Goal: Information Seeking & Learning: Find specific fact

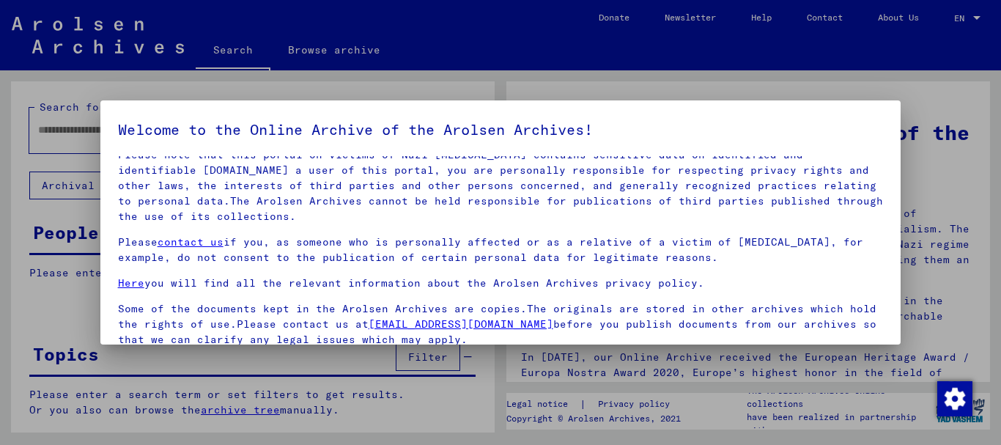
scroll to position [118, 0]
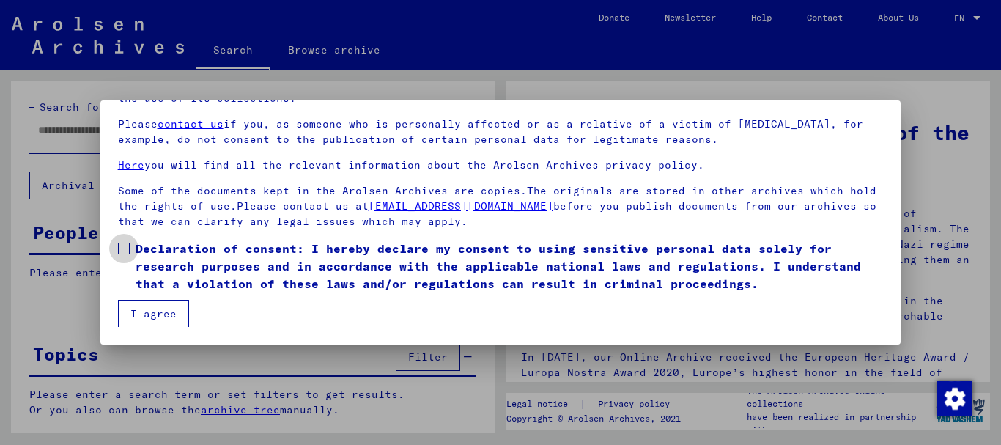
click at [124, 251] on span at bounding box center [124, 249] width 12 height 12
click at [148, 314] on button "I agree" at bounding box center [153, 314] width 71 height 28
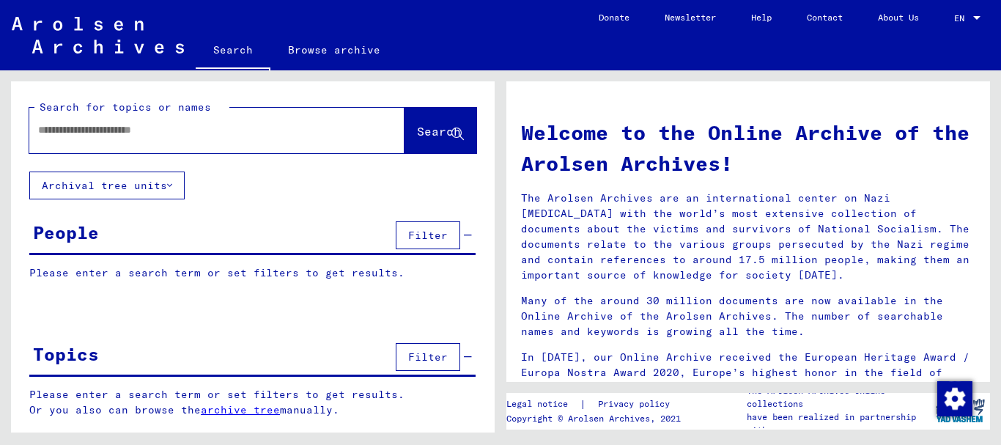
click at [68, 137] on input "text" at bounding box center [199, 129] width 323 height 15
paste input "*****"
type input "*****"
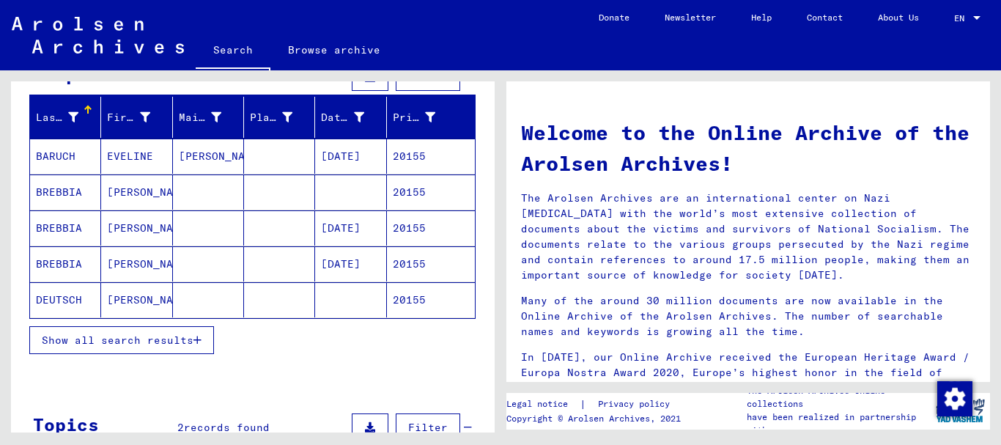
click at [110, 338] on span "Show all search results" at bounding box center [118, 340] width 152 height 13
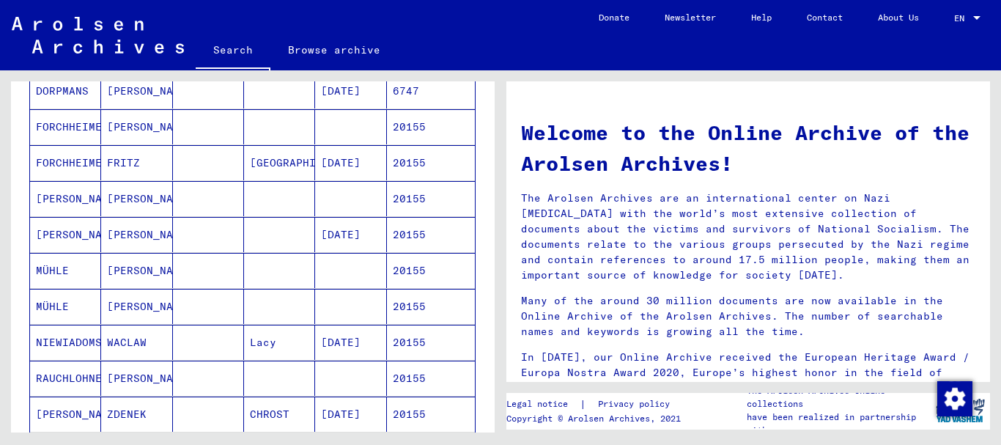
click at [76, 243] on mat-cell "MASCETTA" at bounding box center [65, 234] width 71 height 35
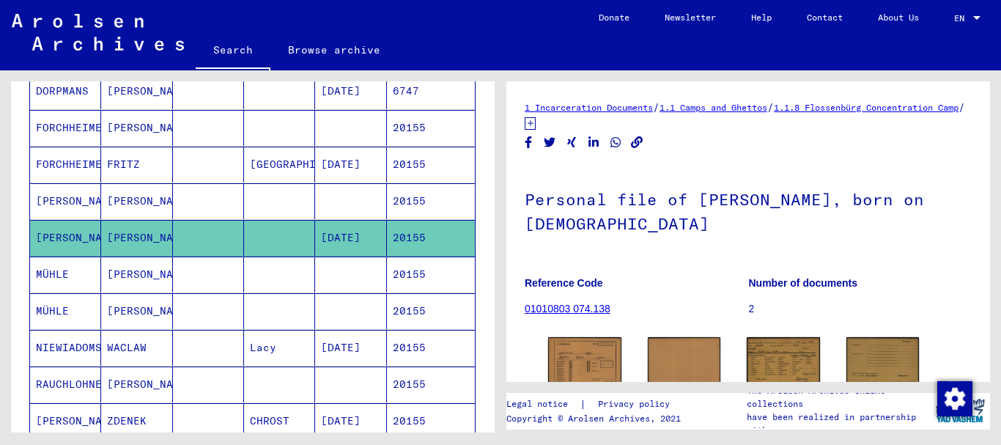
scroll to position [42, 0]
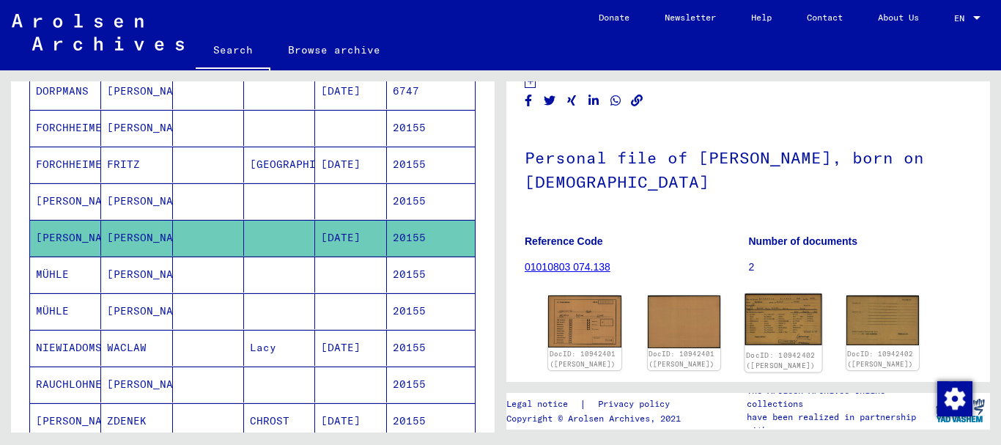
click at [782, 312] on img at bounding box center [783, 320] width 76 height 52
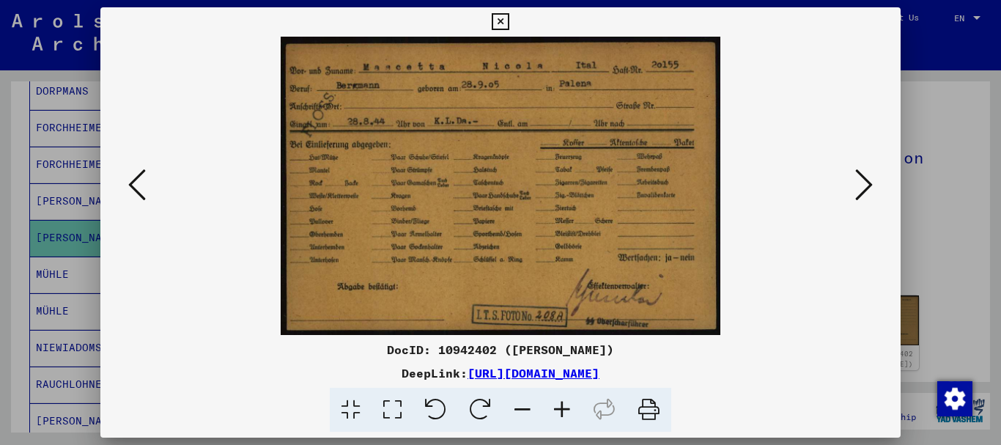
click at [56, 173] on div at bounding box center [500, 222] width 1001 height 445
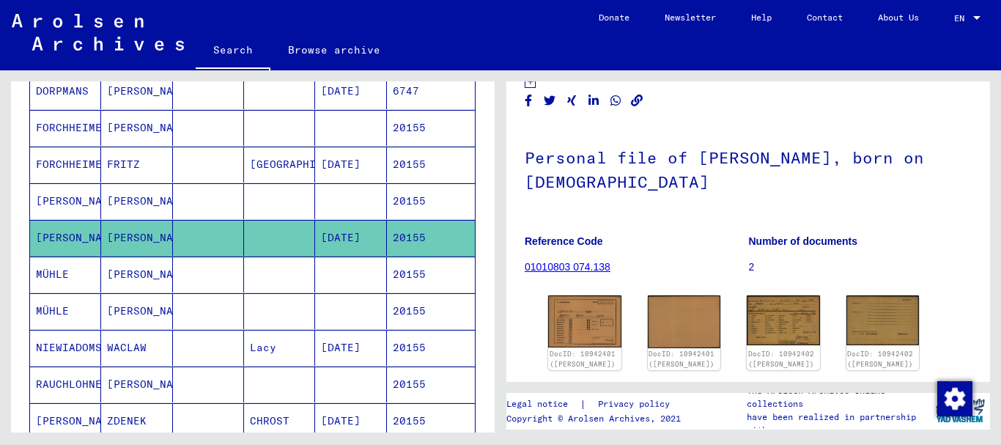
scroll to position [0, 0]
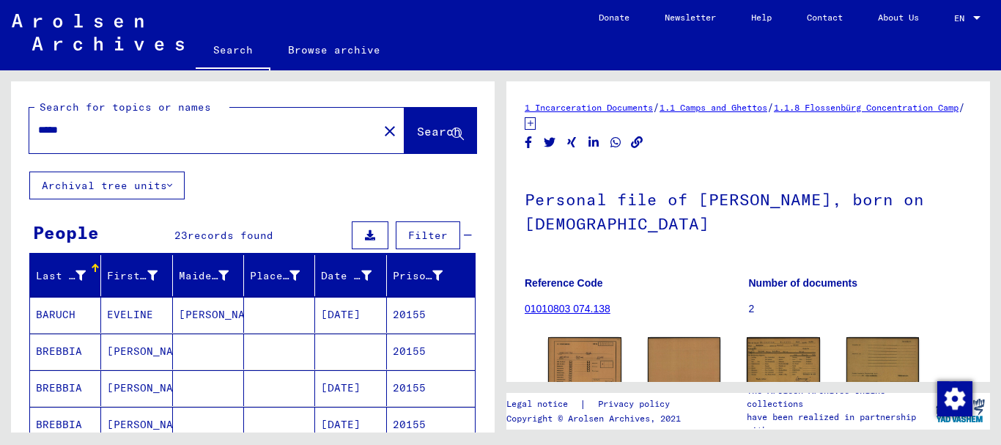
click at [78, 135] on input "*****" at bounding box center [203, 129] width 331 height 15
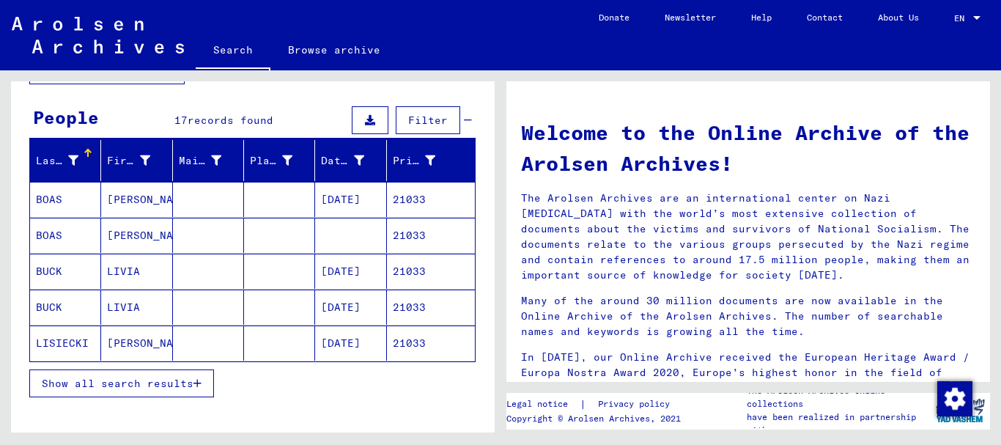
scroll to position [158, 0]
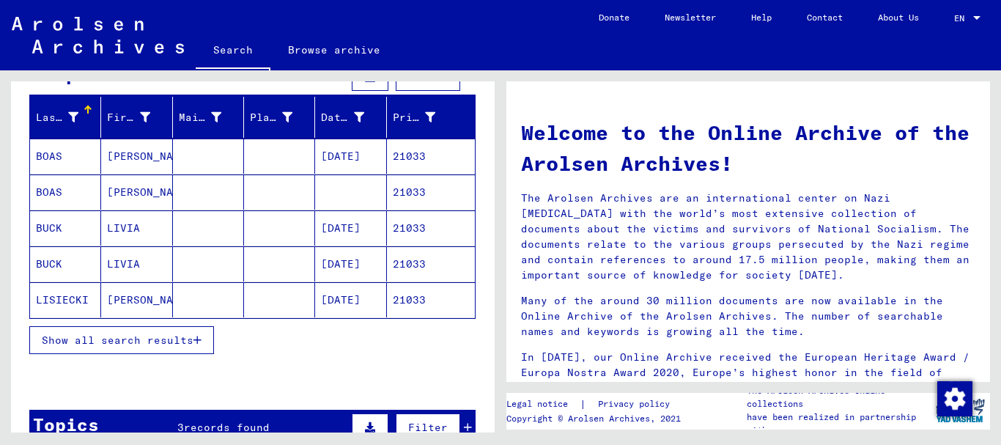
click at [105, 328] on button "Show all search results" at bounding box center [121, 340] width 185 height 28
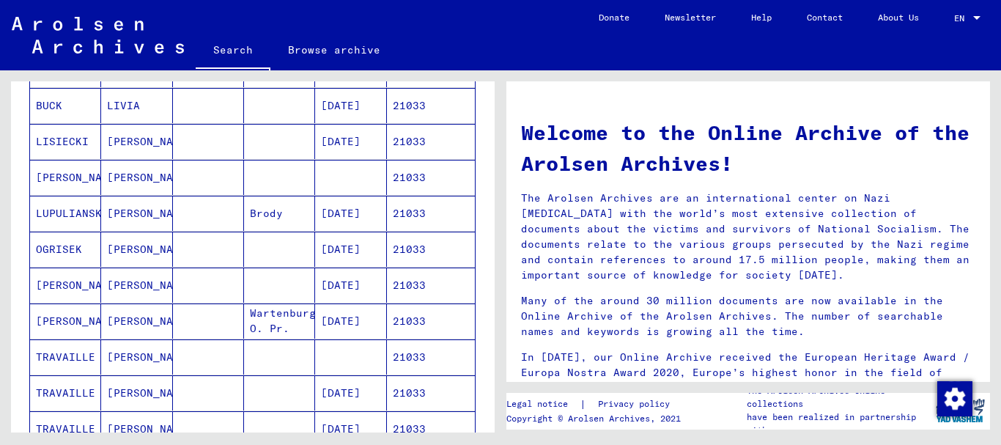
click at [65, 251] on mat-cell "OGRISEK" at bounding box center [65, 249] width 71 height 35
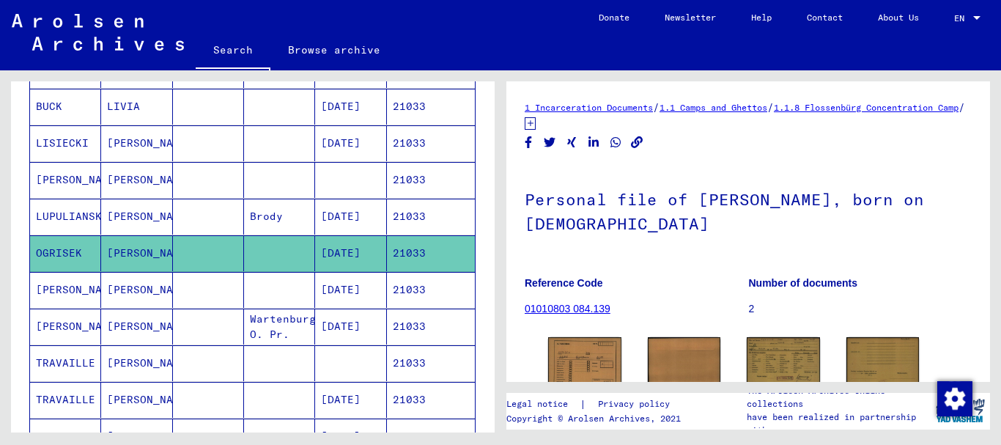
scroll to position [96, 0]
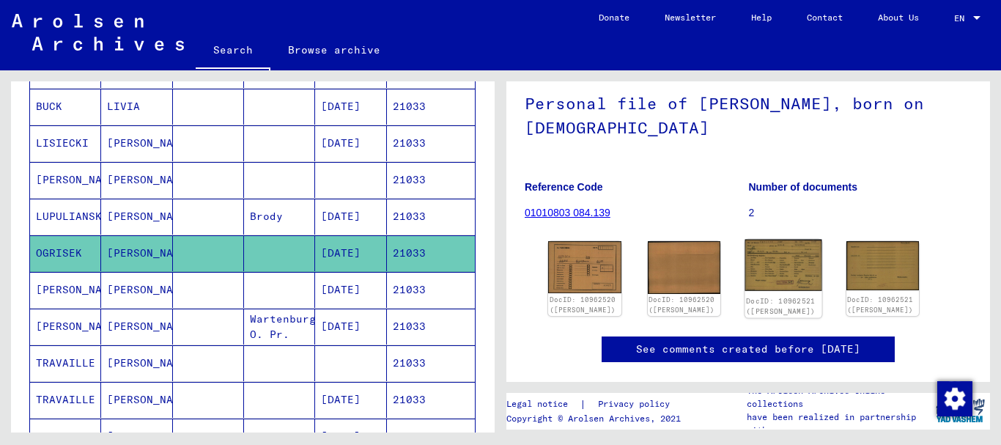
click at [802, 259] on img at bounding box center [783, 266] width 76 height 52
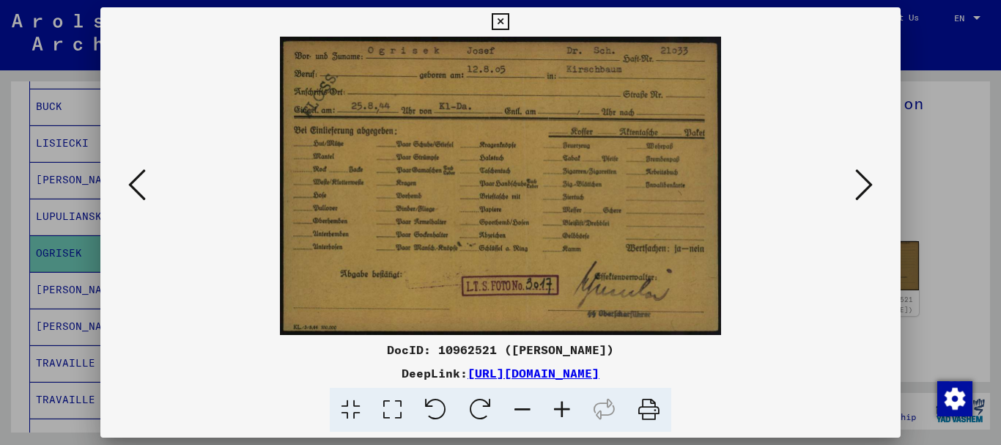
click at [29, 218] on div at bounding box center [500, 222] width 1001 height 445
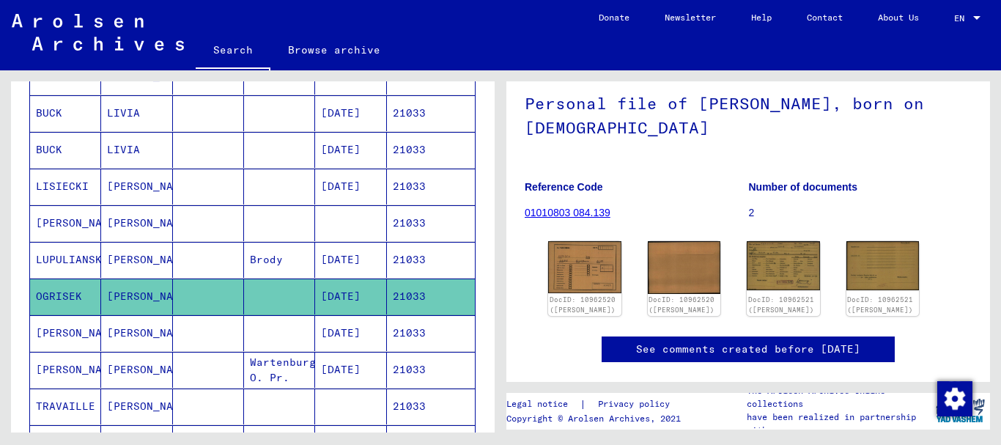
scroll to position [318, 0]
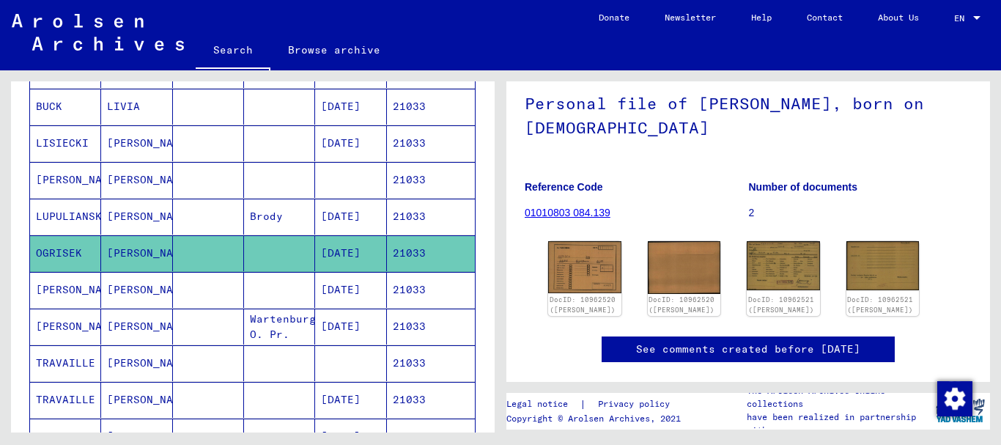
drag, startPoint x: 323, startPoint y: 256, endPoint x: 383, endPoint y: 255, distance: 60.1
click at [383, 255] on mat-cell "[DATE]" at bounding box center [350, 253] width 71 height 36
copy mat-cell "[DATE]"
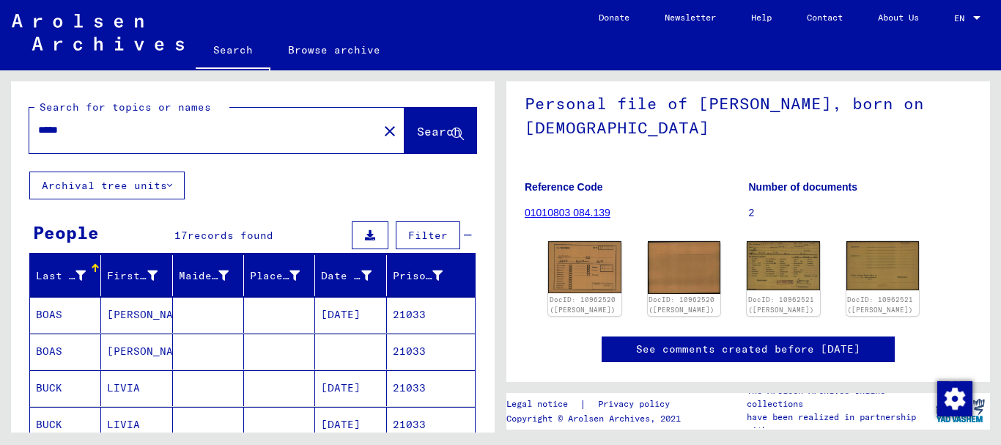
drag, startPoint x: 113, startPoint y: 131, endPoint x: 0, endPoint y: 124, distance: 113.1
click at [38, 124] on input "*****" at bounding box center [203, 129] width 331 height 15
paste input "**********"
type input "**********"
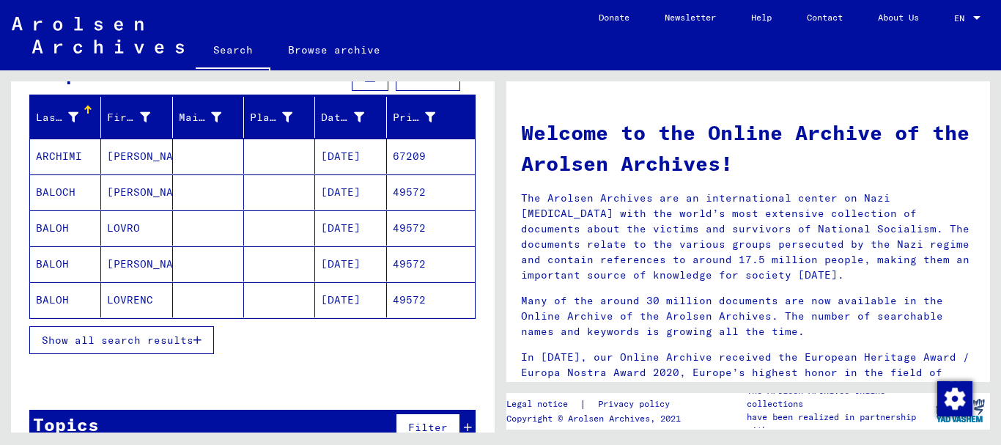
drag, startPoint x: 105, startPoint y: 347, endPoint x: 103, endPoint y: 289, distance: 57.9
click at [106, 345] on button "Show all search results" at bounding box center [121, 340] width 185 height 28
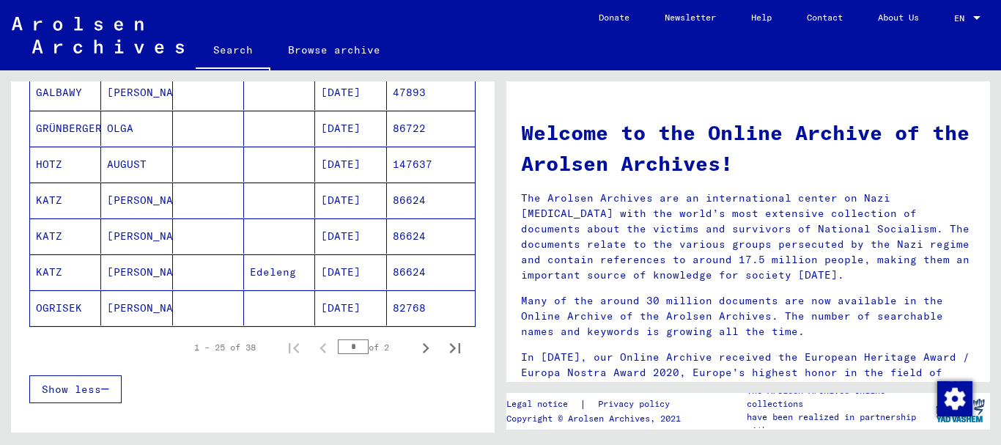
scroll to position [871, 0]
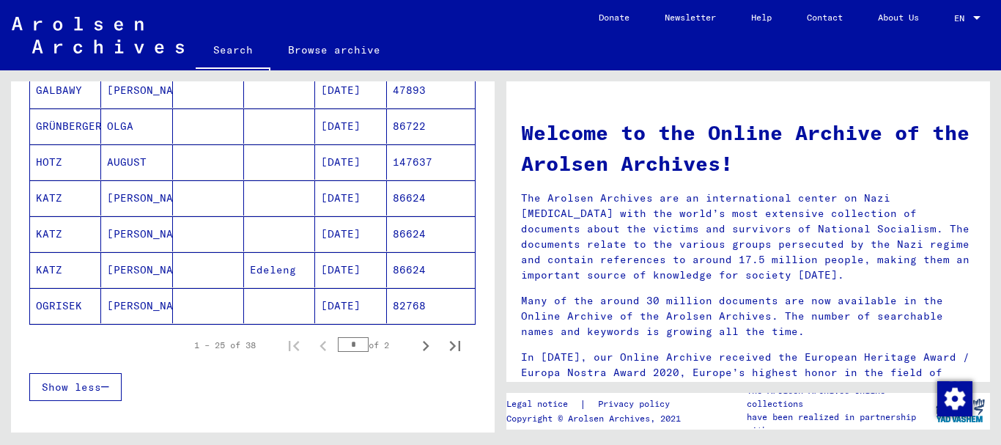
click at [280, 320] on mat-cell at bounding box center [279, 305] width 71 height 35
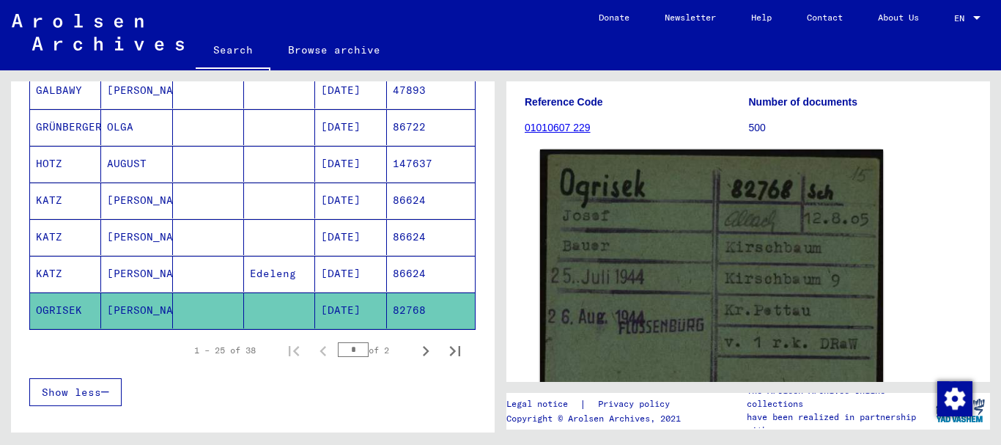
scroll to position [221, 0]
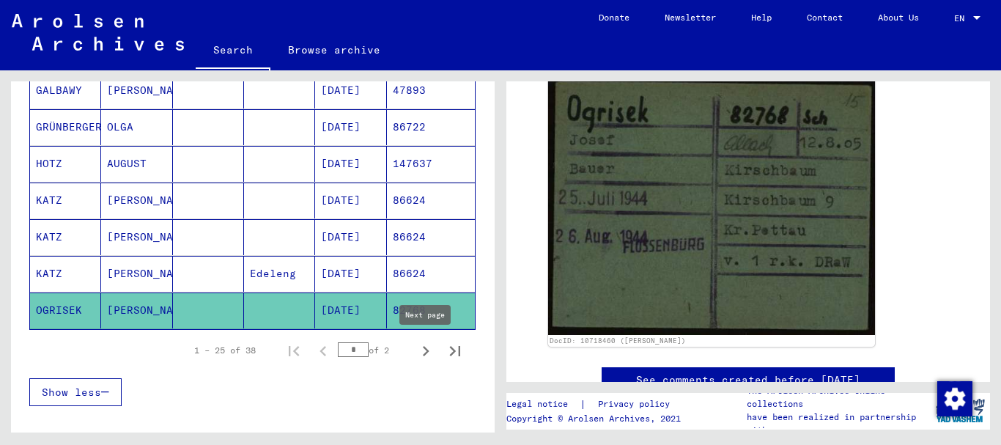
click at [428, 353] on icon "Next page" at bounding box center [426, 351] width 21 height 21
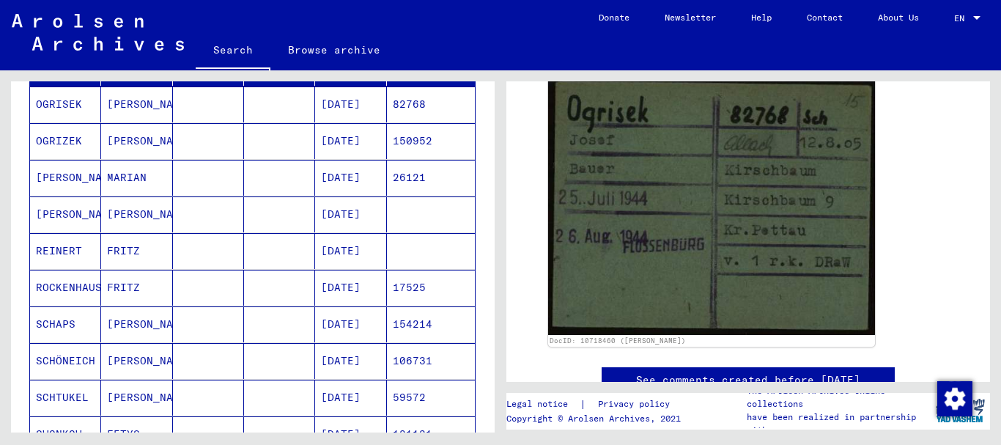
scroll to position [0, 0]
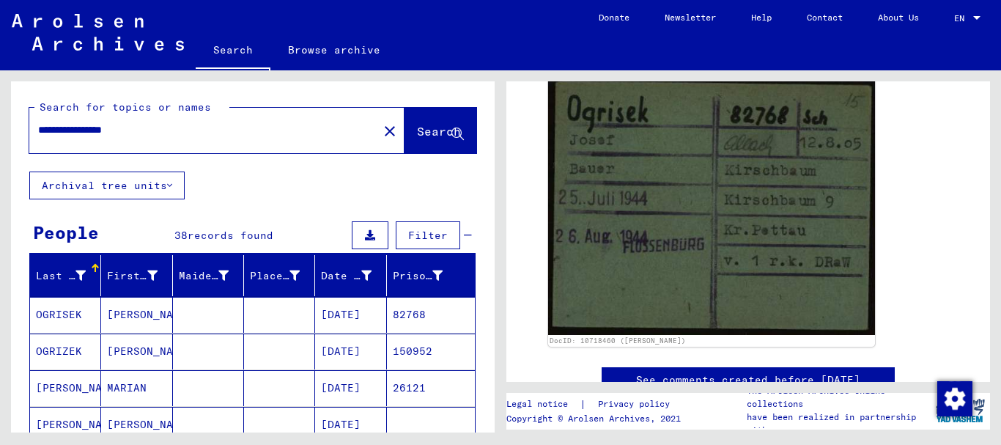
click at [97, 315] on mat-cell "OGRISEK" at bounding box center [65, 315] width 71 height 36
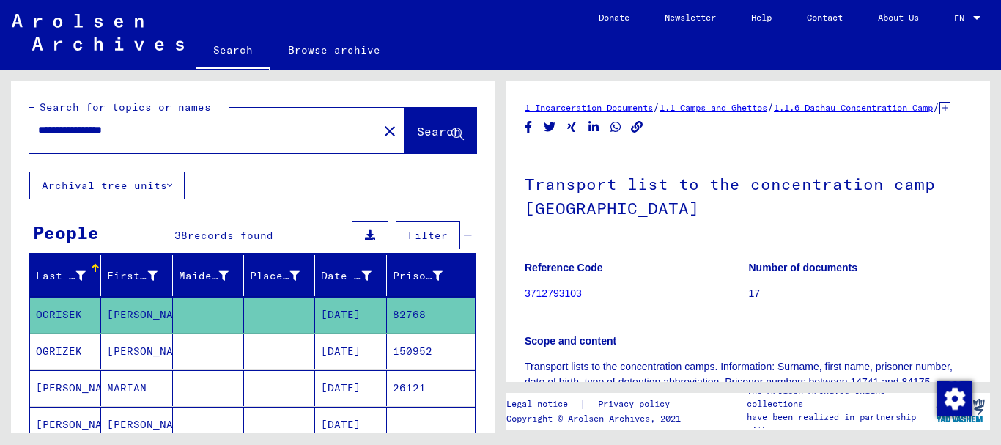
scroll to position [158, 0]
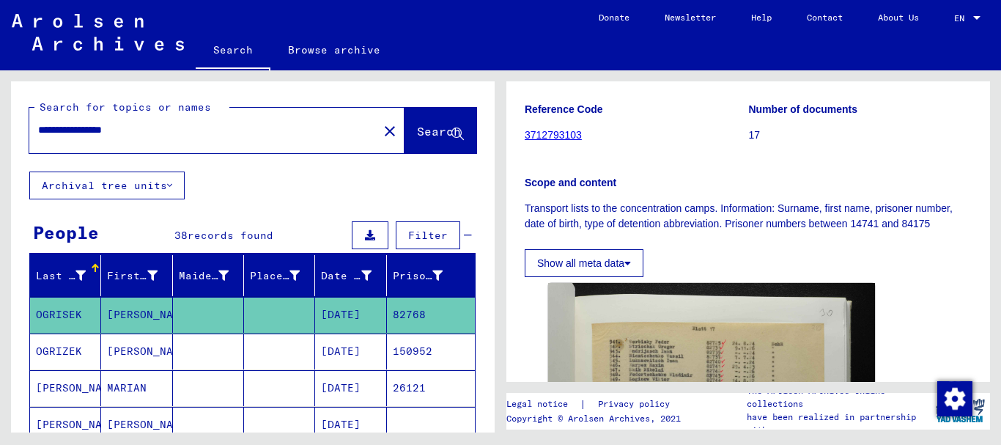
click at [86, 359] on mat-cell "OGRIZEK" at bounding box center [65, 352] width 71 height 36
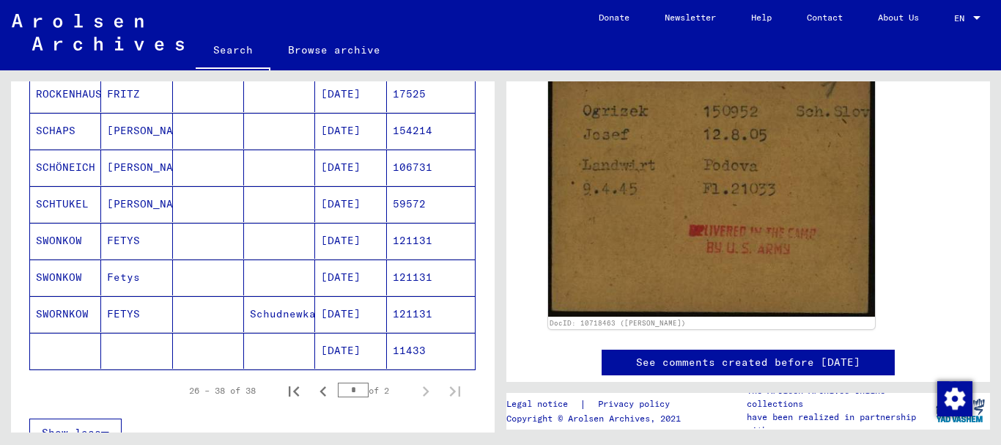
scroll to position [475, 0]
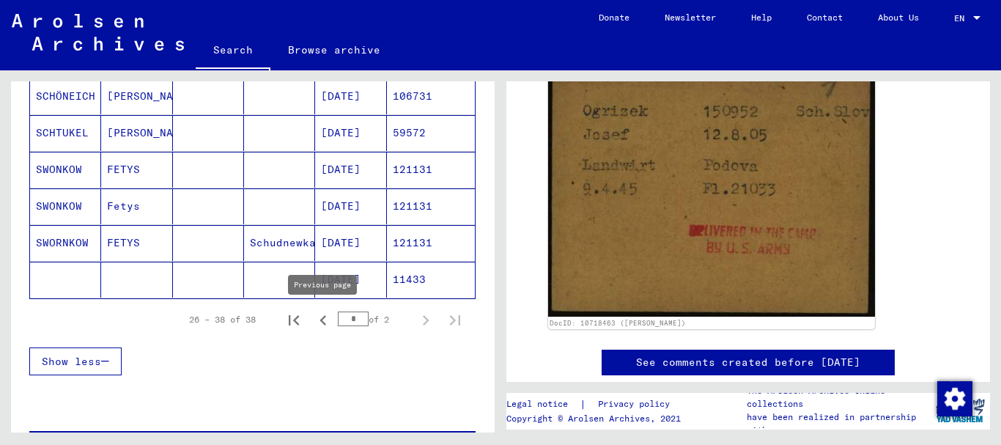
click at [323, 319] on icon "Previous page" at bounding box center [323, 320] width 7 height 10
type input "*"
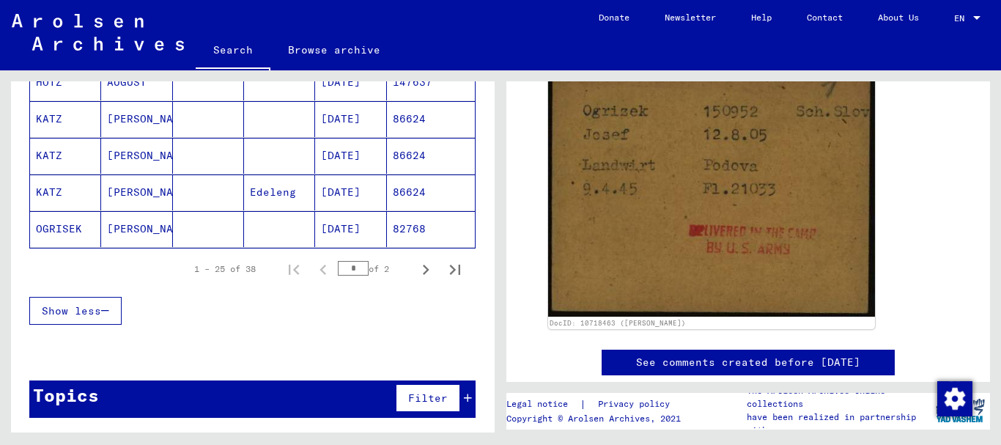
scroll to position [967, 0]
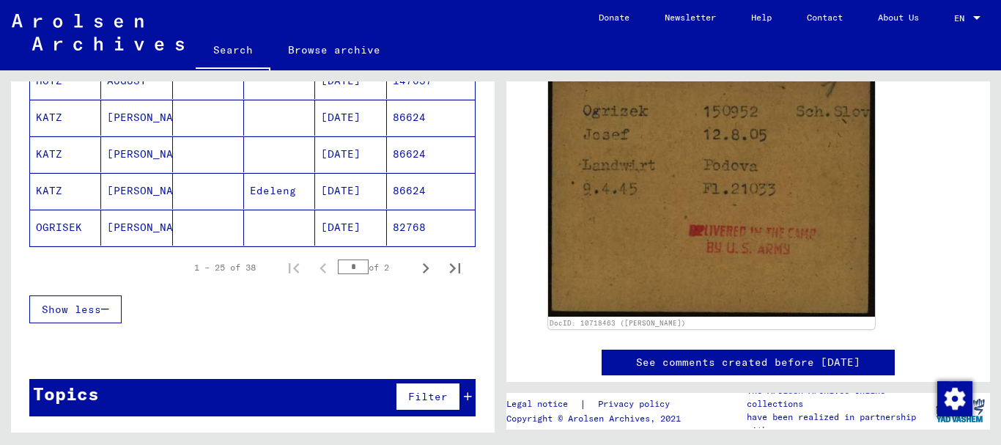
click at [141, 221] on mat-cell "[PERSON_NAME]" at bounding box center [136, 228] width 71 height 36
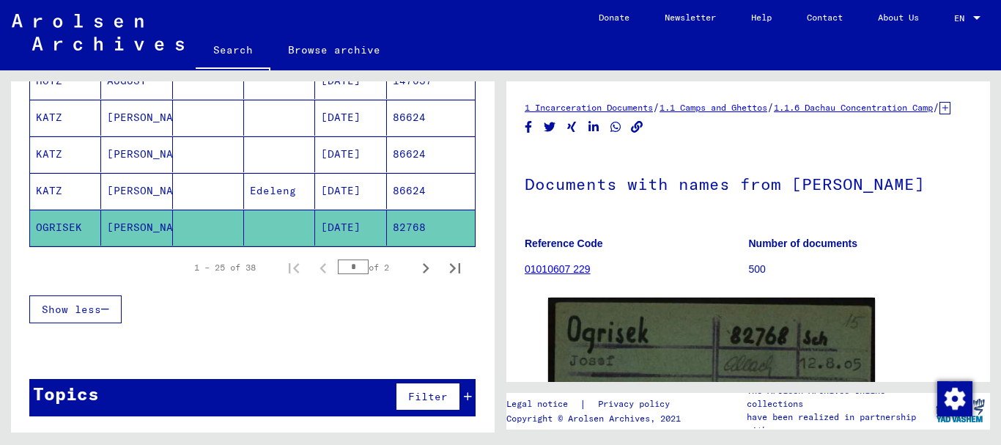
scroll to position [237, 0]
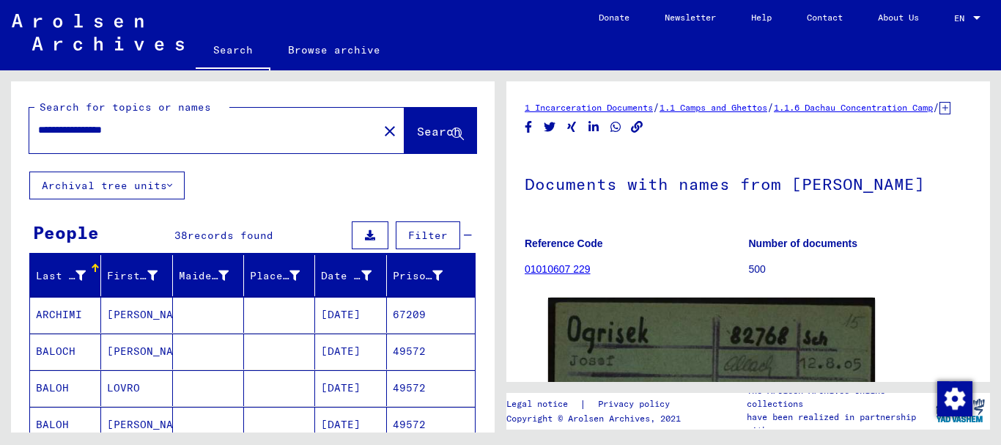
scroll to position [237, 0]
